Goal: Information Seeking & Learning: Learn about a topic

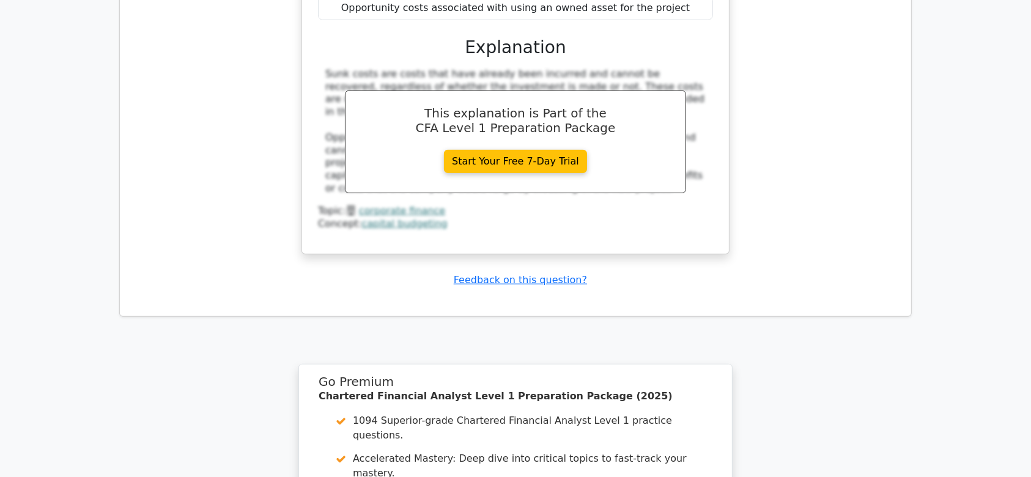
scroll to position [5301, 0]
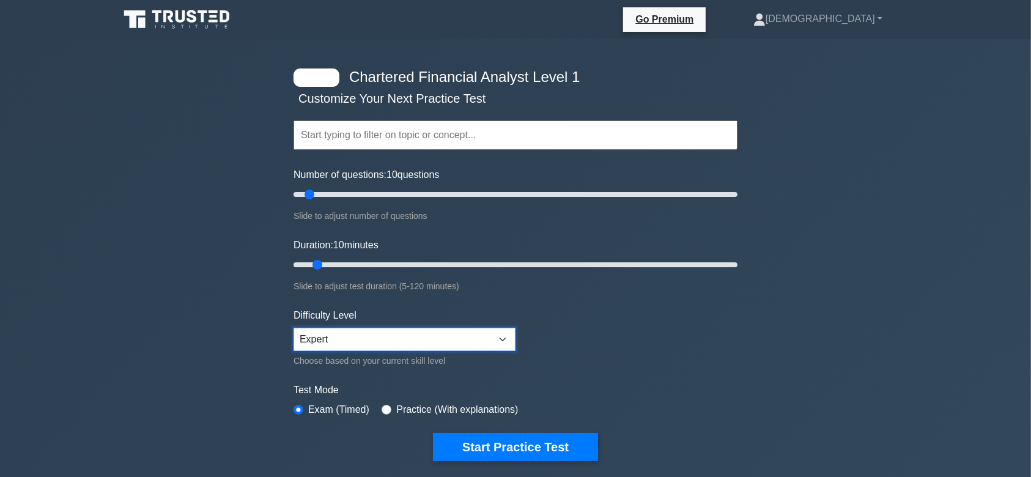
click at [313, 347] on select "Beginner Intermediate Expert" at bounding box center [404, 339] width 222 height 23
click at [238, 230] on div "Chartered Financial Analyst Level 1 Customize Your Next Practice Test Topics Qu…" at bounding box center [515, 399] width 1031 height 720
drag, startPoint x: 318, startPoint y: 267, endPoint x: 481, endPoint y: 268, distance: 163.2
type input "55"
click at [481, 268] on input "Duration: 55 minutes" at bounding box center [515, 264] width 444 height 15
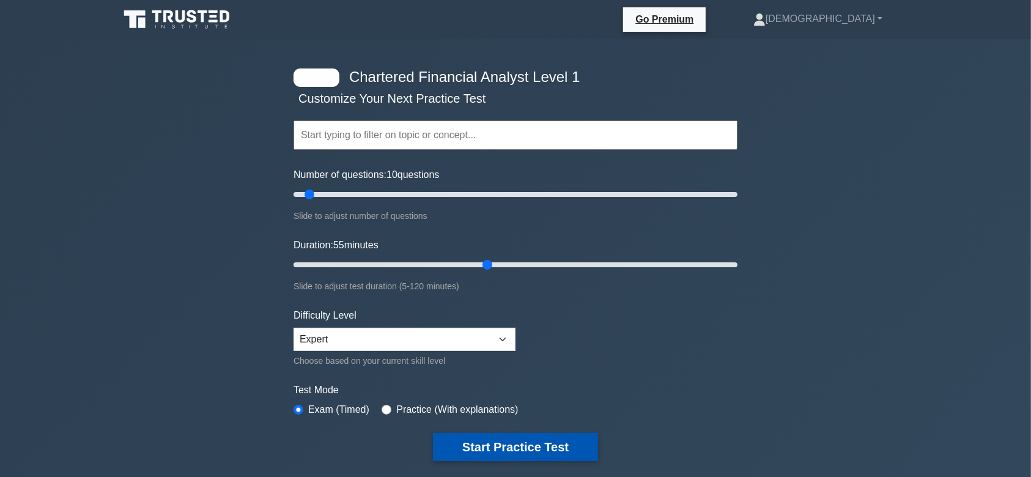
click at [525, 438] on button "Start Practice Test" at bounding box center [515, 447] width 165 height 28
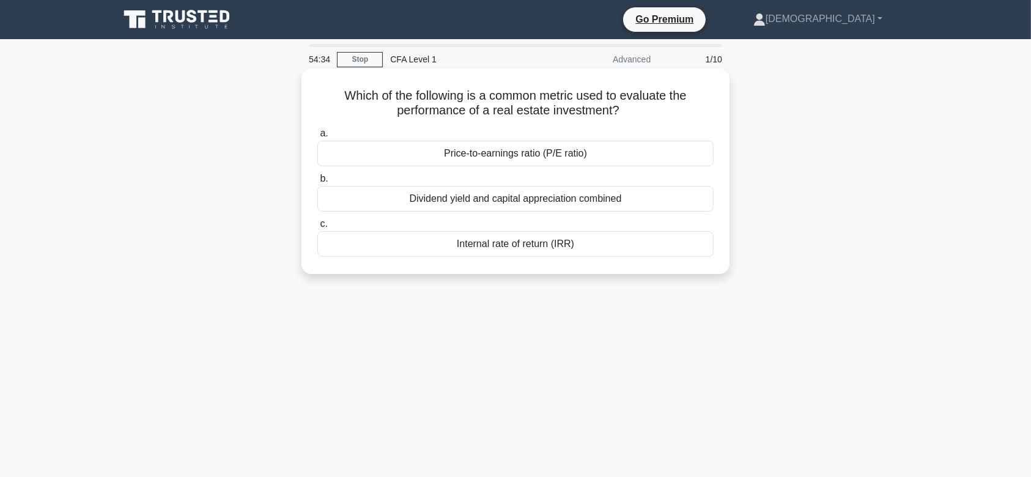
click at [506, 248] on div "Internal rate of return (IRR)" at bounding box center [515, 244] width 396 height 26
click at [317, 228] on input "c. Internal rate of return (IRR)" at bounding box center [317, 224] width 0 height 8
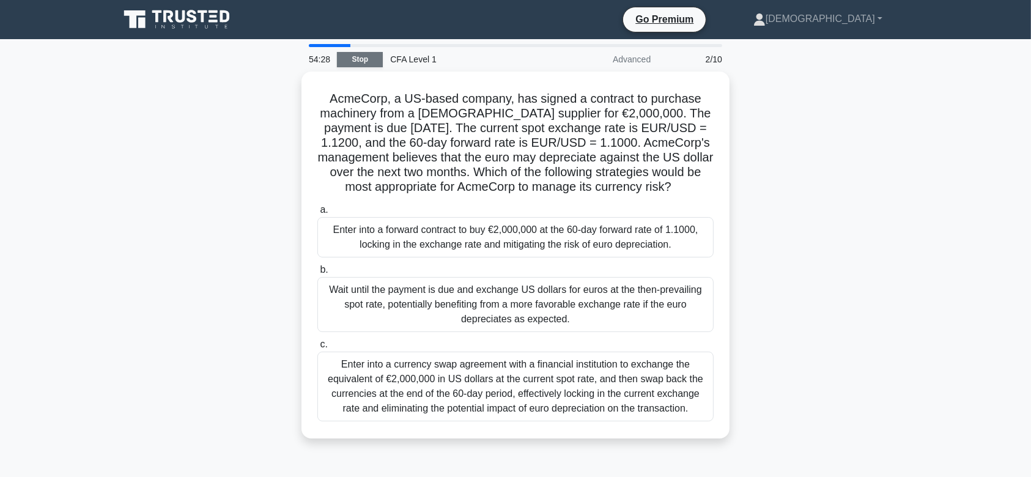
click at [369, 63] on link "Stop" at bounding box center [360, 59] width 46 height 15
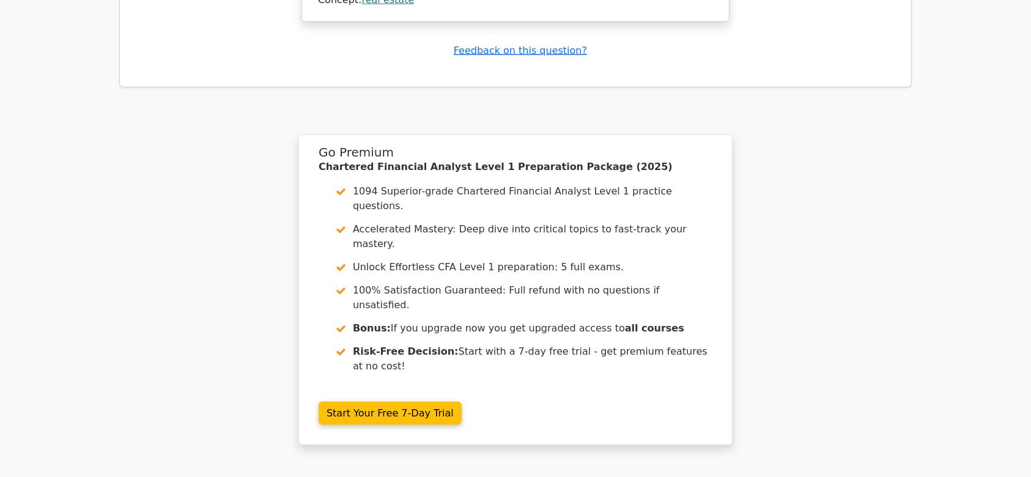
scroll to position [1540, 0]
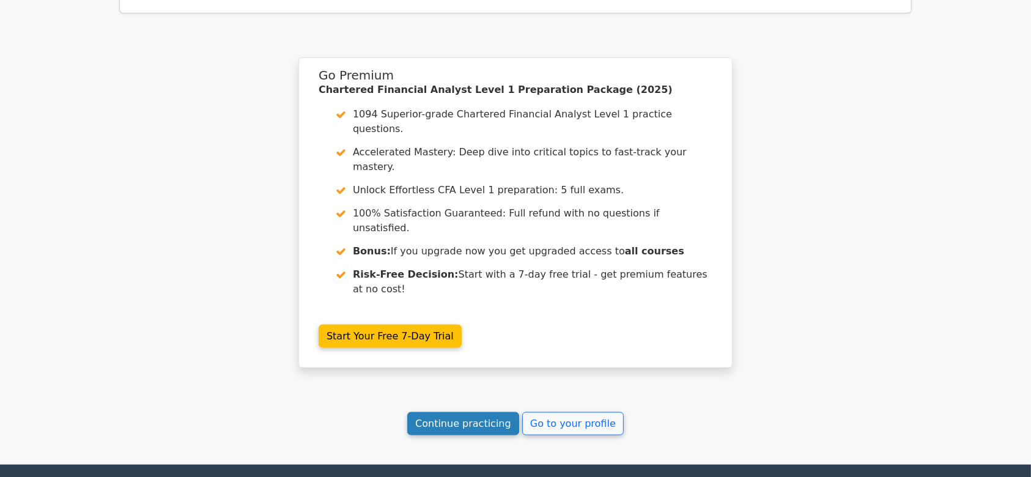
click at [469, 412] on link "Continue practicing" at bounding box center [463, 423] width 112 height 23
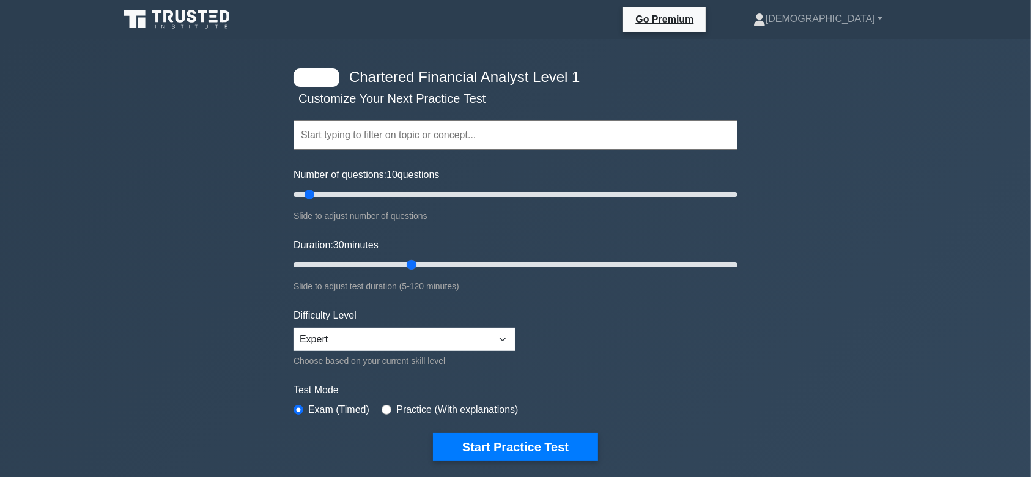
drag, startPoint x: 313, startPoint y: 265, endPoint x: 402, endPoint y: 268, distance: 89.3
type input "35"
click at [402, 268] on input "Duration: 30 minutes" at bounding box center [515, 264] width 444 height 15
click at [507, 438] on button "Start Practice Test" at bounding box center [515, 447] width 165 height 28
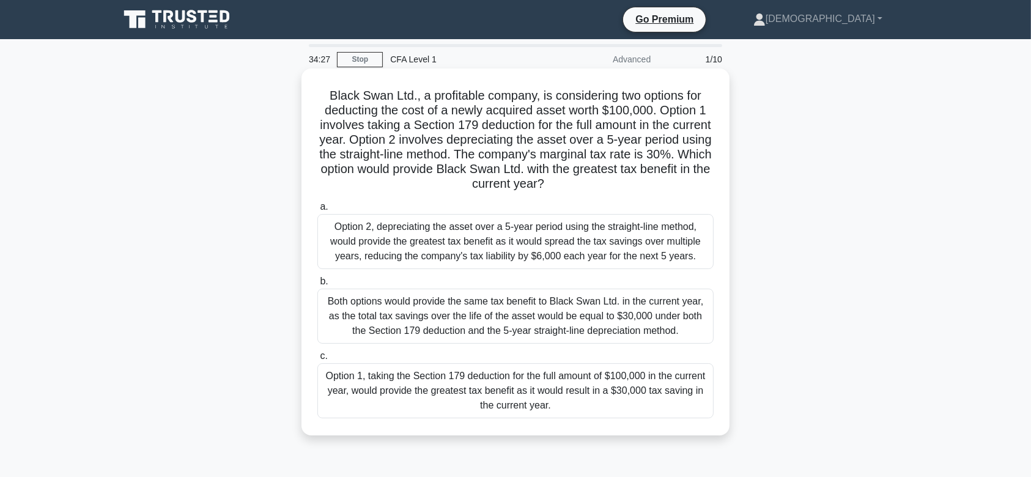
click at [517, 236] on div "Option 2, depreciating the asset over a 5-year period using the straight-line m…" at bounding box center [515, 241] width 396 height 55
click at [317, 211] on input "a. Option 2, depreciating the asset over a 5-year period using the straight-lin…" at bounding box center [317, 207] width 0 height 8
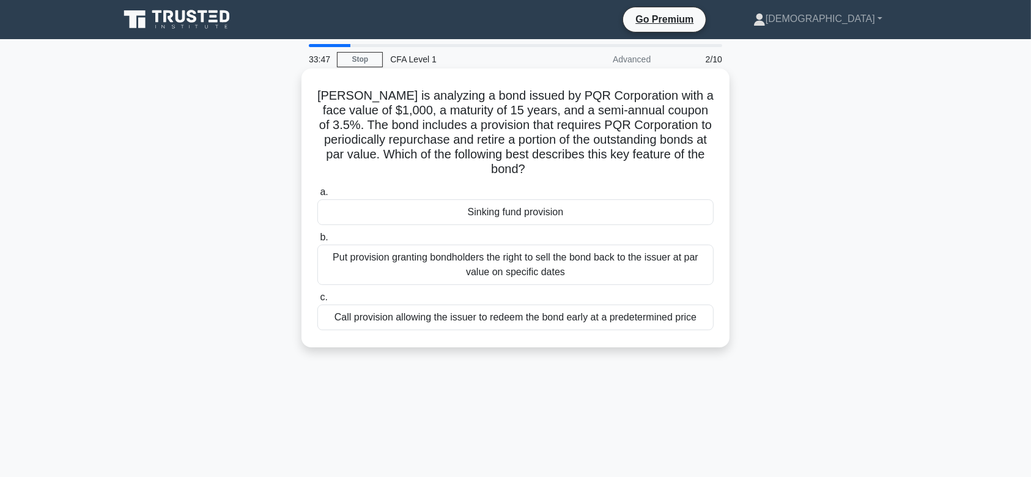
click at [462, 311] on div "Call provision allowing the issuer to redeem the bond early at a predetermined …" at bounding box center [515, 317] width 396 height 26
click at [317, 301] on input "c. Call provision allowing the issuer to redeem the bond early at a predetermin…" at bounding box center [317, 297] width 0 height 8
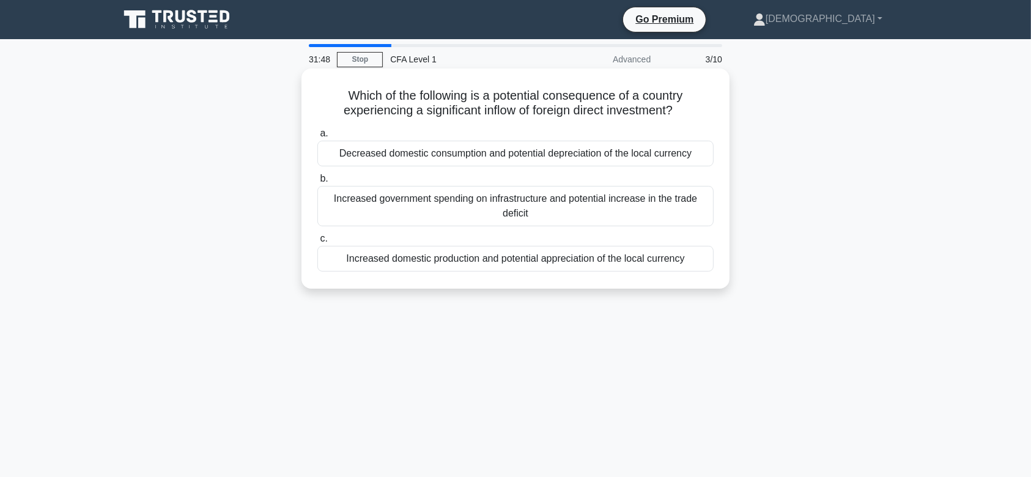
click at [491, 214] on div "Increased government spending on infrastructure and potential increase in the t…" at bounding box center [515, 206] width 396 height 40
click at [317, 183] on input "b. Increased government spending on infrastructure and potential increase in th…" at bounding box center [317, 179] width 0 height 8
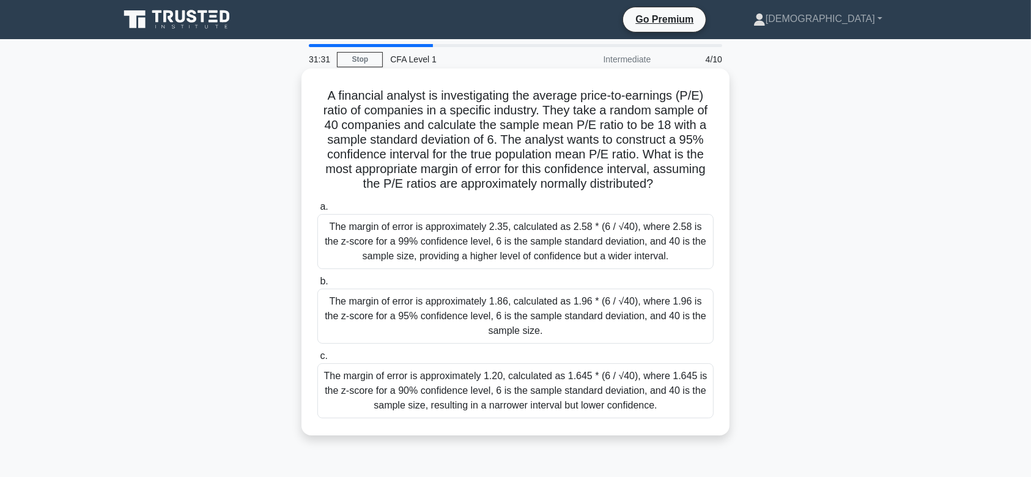
click at [528, 300] on div "The margin of error is approximately 1.86, calculated as 1.96 * (6 / √40), wher…" at bounding box center [515, 316] width 396 height 55
click at [317, 286] on input "b. The margin of error is approximately 1.86, calculated as 1.96 * (6 / √40), w…" at bounding box center [317, 282] width 0 height 8
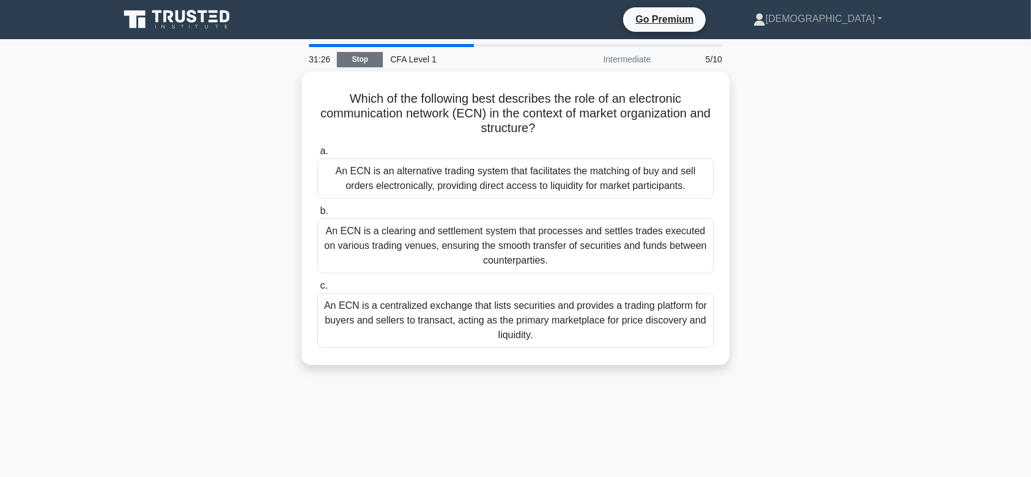
click at [357, 53] on link "Stop" at bounding box center [360, 59] width 46 height 15
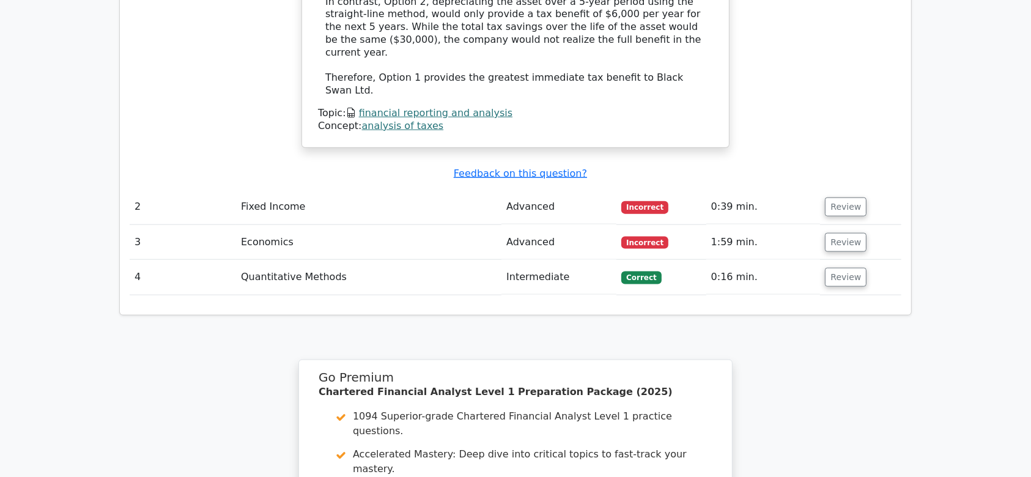
scroll to position [1521, 0]
